Goal: Navigation & Orientation: Go to known website

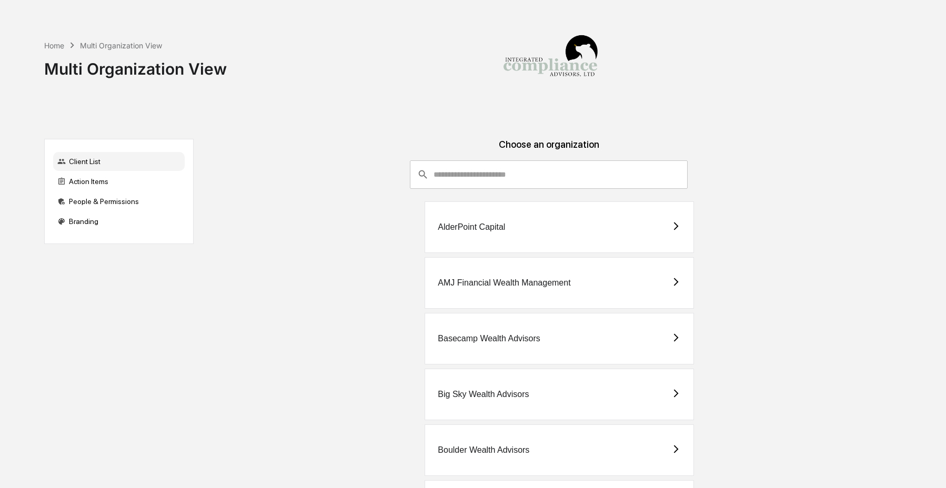
click at [464, 179] on input "consultant-dashboard__filter-organizations-search-bar" at bounding box center [561, 174] width 254 height 28
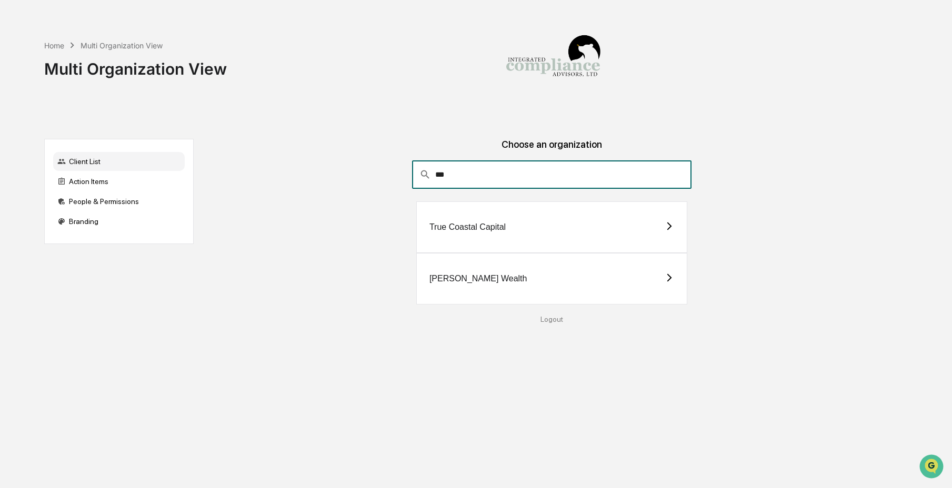
type input "***"
click at [471, 278] on div "[PERSON_NAME] Wealth" at bounding box center [478, 278] width 98 height 9
